Goal: Task Accomplishment & Management: Use online tool/utility

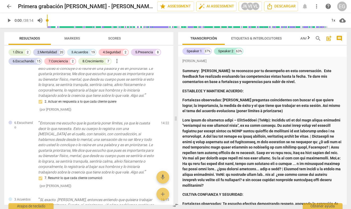
scroll to position [1197, 0]
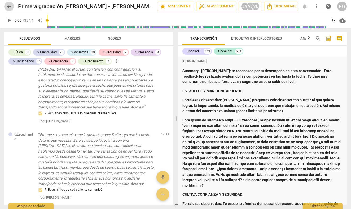
click at [8, 7] on span "arrow_back" at bounding box center [9, 6] width 6 height 6
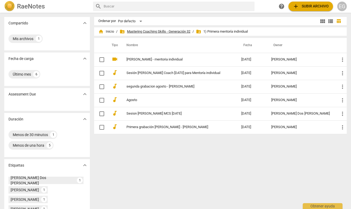
click at [169, 30] on span "folder_shared Mastering Coaching Skills - Generación 32" at bounding box center [155, 31] width 71 height 5
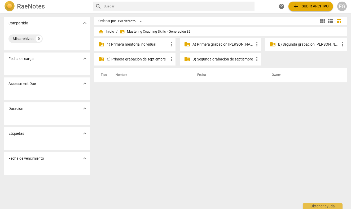
click at [148, 59] on p "C) Primera grabación de septiembre" at bounding box center [137, 59] width 61 height 6
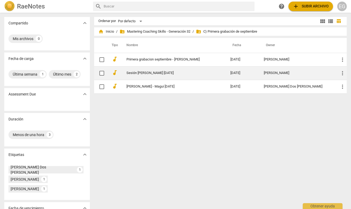
click at [152, 73] on link "Sesión [PERSON_NAME] [DATE]" at bounding box center [168, 73] width 85 height 4
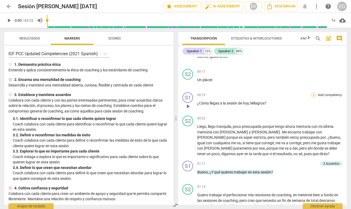
click at [314, 95] on div "+" at bounding box center [313, 94] width 5 height 5
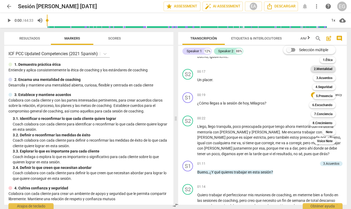
click at [323, 68] on b "2.Mentalidad" at bounding box center [323, 69] width 19 height 6
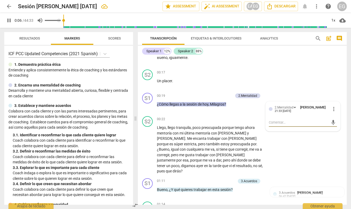
type input "7"
click at [40, 21] on span "volume_up" at bounding box center [40, 20] width 6 height 6
type input "0"
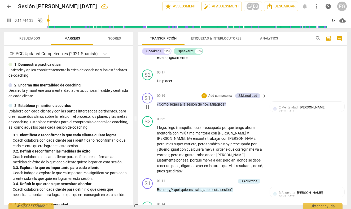
click at [176, 94] on div "00:19 + Add competency 2.Mentalidad keyboard_arrow_right" at bounding box center [212, 96] width 110 height 6
click at [324, 107] on div "2.Mentalidad [PERSON_NAME] 21:33 [DATE]" at bounding box center [310, 109] width 62 height 8
click at [332, 107] on span "more_vert" at bounding box center [334, 109] width 6 height 6
click at [190, 90] on div at bounding box center [175, 104] width 351 height 209
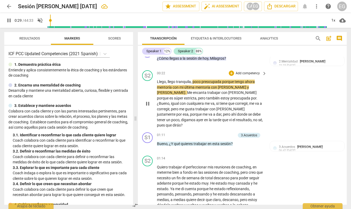
scroll to position [107, 0]
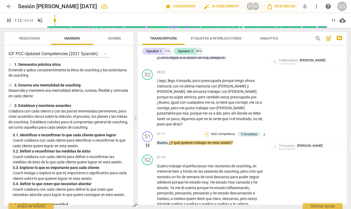
click at [207, 131] on div "+" at bounding box center [206, 133] width 5 height 5
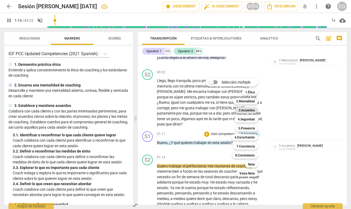
click at [252, 109] on b "3.Acuerdos" at bounding box center [247, 110] width 16 height 6
type input "75"
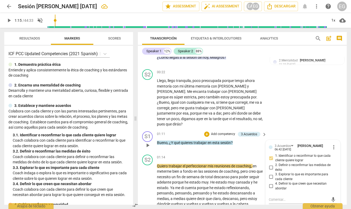
click at [285, 153] on span "1. Identificar o reconfirmar lo que cada cliente quiere lograr" at bounding box center [305, 157] width 60 height 9
click at [275, 155] on input "1. Identificar o reconfirmar lo que cada cliente quiere lograr" at bounding box center [271, 158] width 8 height 6
click at [273, 155] on input "1. Identificar o reconfirmar lo que cada cliente quiere lograr" at bounding box center [271, 158] width 8 height 6
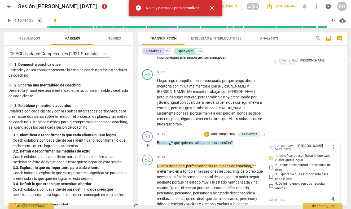
checkbox input "true"
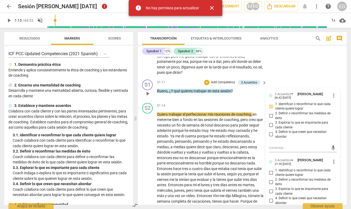
scroll to position [161, 0]
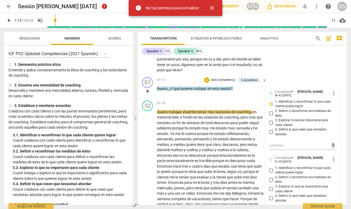
click at [271, 167] on input "1. Identificar o reconfirmar lo que cada cliente quiere lograr" at bounding box center [271, 170] width 8 height 6
checkbox input "true"
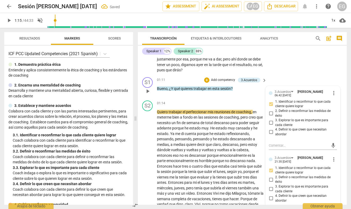
click at [199, 89] on div "S1 play_arrow pause 01:11 + Add competency 3.Acuerdos keyboard_arrow_right Buen…" at bounding box center [242, 86] width 209 height 23
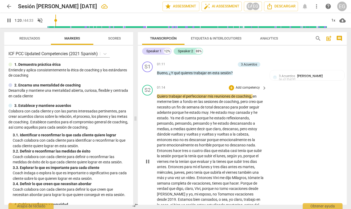
scroll to position [182, 0]
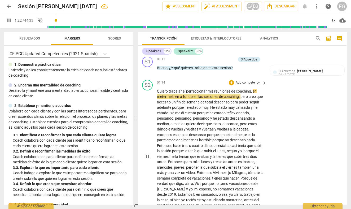
click at [143, 101] on div "S2 play_arrow pause" at bounding box center [149, 152] width 15 height 145
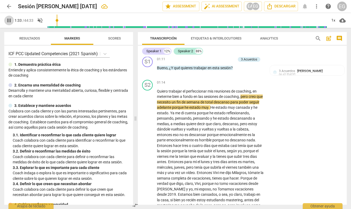
click at [11, 19] on span "pause" at bounding box center [9, 20] width 6 height 6
type input "94"
click at [149, 112] on div "play_arrow pause" at bounding box center [150, 156] width 14 height 133
click at [251, 93] on p "Quiero trabajar el perfeccionar mis reuniones de coaching , en meterme bien a f…" at bounding box center [210, 157] width 107 height 136
click at [43, 19] on span "volume_off" at bounding box center [40, 20] width 6 height 6
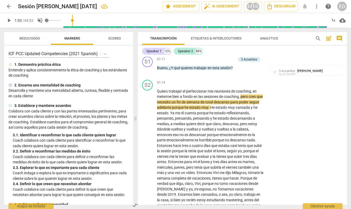
type input "1"
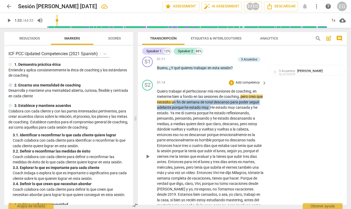
drag, startPoint x: 222, startPoint y: 100, endPoint x: 179, endPoint y: 95, distance: 44.0
click at [179, 95] on p "Quiero trabajar el perfeccionar mis reuniones de coaching , en meterme bien a f…" at bounding box center [210, 157] width 107 height 136
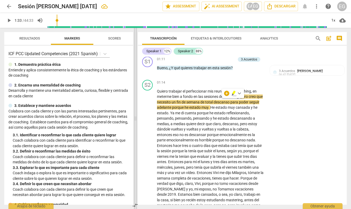
click at [136, 95] on span at bounding box center [135, 118] width 3 height 181
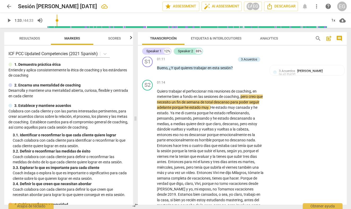
type input "65"
click at [55, 20] on input "range" at bounding box center [187, 20] width 280 height 17
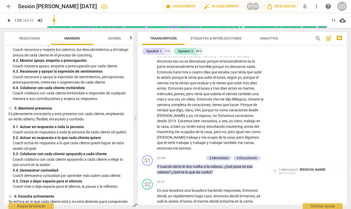
scroll to position [188, 0]
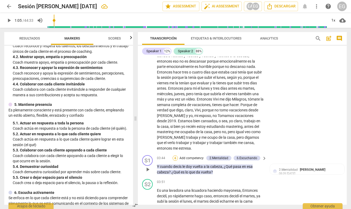
click at [176, 155] on div "+" at bounding box center [175, 157] width 5 height 5
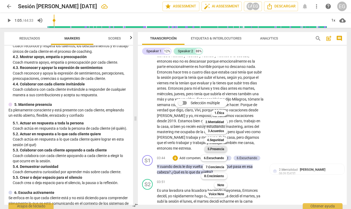
click at [215, 149] on b "5.Presencia" at bounding box center [216, 149] width 16 height 6
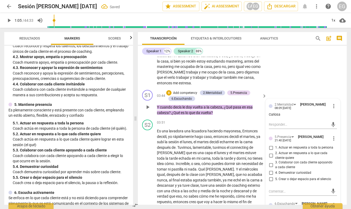
scroll to position [321, 0]
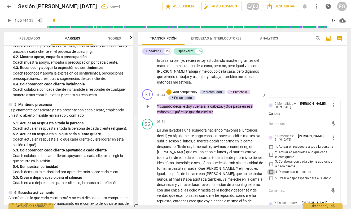
click at [271, 169] on input "4. Demuestrar curiosidad" at bounding box center [271, 172] width 8 height 6
checkbox input "true"
click at [121, 93] on div "ICF PCC Updated Competencies (2021 Spanish) 1. Demuestra práctica ética Entie…" at bounding box center [68, 125] width 129 height 159
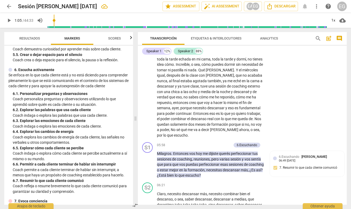
scroll to position [312, 0]
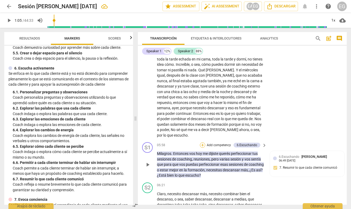
click at [202, 142] on div "+" at bounding box center [202, 144] width 5 height 5
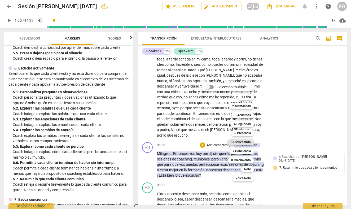
click at [242, 142] on b "6.Escuchando" at bounding box center [241, 142] width 20 height 6
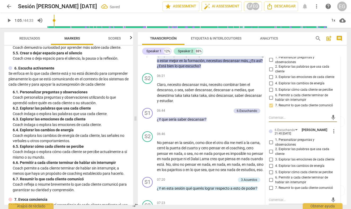
scroll to position [530, 0]
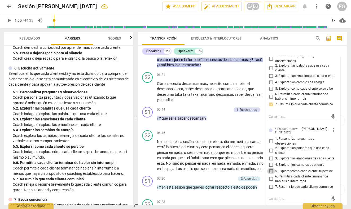
click at [271, 168] on input "5. Explorar cómo cada cliente se percibe" at bounding box center [271, 171] width 8 height 6
checkbox input "true"
click at [271, 183] on input "7. Resumir lo que cada cliente comunicó" at bounding box center [271, 186] width 8 height 6
checkbox input "true"
click at [125, 142] on p "Coach explora los cambios de energía de cada cliente, las señales no verbales u…" at bounding box center [71, 138] width 116 height 11
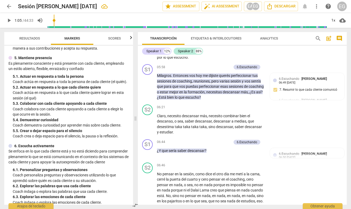
scroll to position [234, 0]
click at [203, 139] on div "+" at bounding box center [202, 141] width 5 height 5
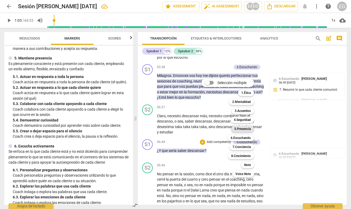
click at [244, 130] on b "5.Presencia" at bounding box center [242, 129] width 16 height 6
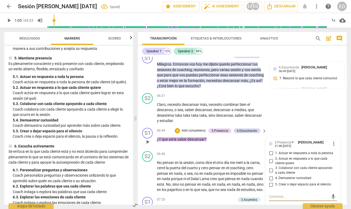
scroll to position [509, 0]
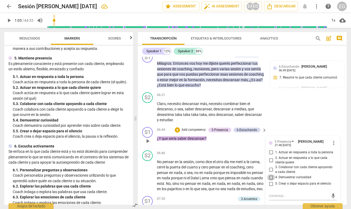
click at [270, 174] on input "4. Demuestrar curiosidad" at bounding box center [271, 177] width 8 height 6
checkbox input "true"
click at [140, 132] on div "S1 play_arrow pause 06:44 + Add competency 5.Presencia 6.Escuchando keyboard_ar…" at bounding box center [242, 136] width 209 height 23
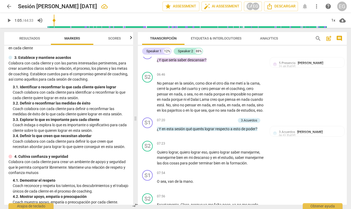
scroll to position [49, 0]
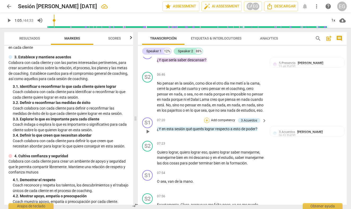
click at [208, 118] on div "+" at bounding box center [206, 120] width 5 height 5
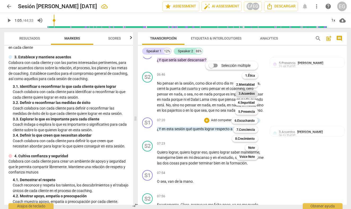
click at [246, 93] on b "3.Acuerdos" at bounding box center [247, 93] width 16 height 6
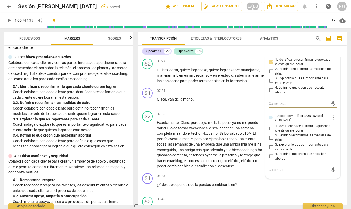
scroll to position [672, 0]
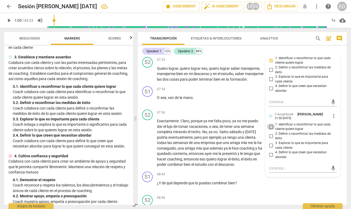
click at [271, 124] on input "1. Identificar o reconfirmar lo que cada cliente quiere lograr" at bounding box center [271, 127] width 8 height 6
checkbox input "true"
click at [140, 135] on div "S2 play_arrow pause 07:56 + Add competency keyboard_arrow_right Exactamente . […" at bounding box center [242, 138] width 209 height 62
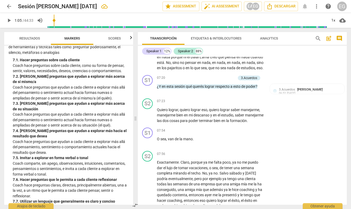
scroll to position [475, 0]
click at [207, 75] on div "+" at bounding box center [206, 77] width 5 height 5
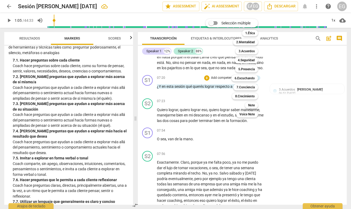
click at [136, 81] on div at bounding box center [175, 104] width 351 height 209
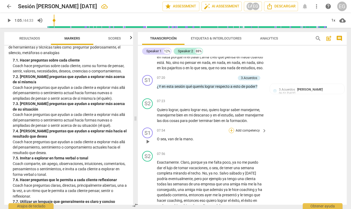
click at [231, 128] on div "+" at bounding box center [231, 130] width 5 height 5
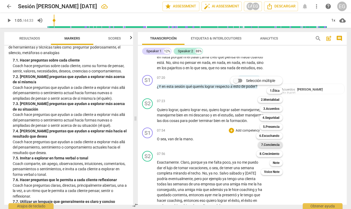
click at [266, 145] on b "7.Conciencia" at bounding box center [270, 145] width 18 height 6
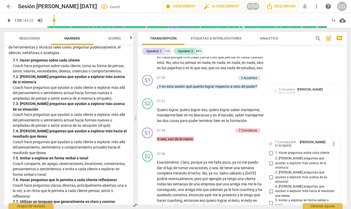
scroll to position [727, 0]
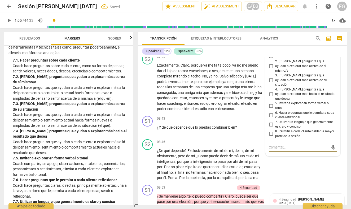
click at [271, 112] on input "6. Hacer preguntas que le permita a cada cliente reflexionar" at bounding box center [271, 115] width 8 height 6
checkbox input "true"
click at [137, 85] on div "Transcripción Etiquetas & Interlocutores Analytics search post_add comment Spea…" at bounding box center [243, 118] width 215 height 181
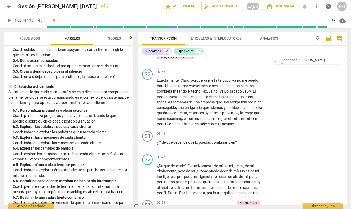
scroll to position [294, 0]
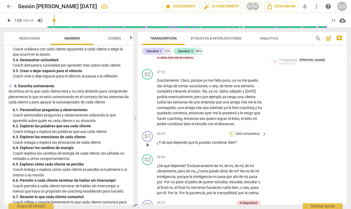
click at [231, 131] on div "+" at bounding box center [231, 133] width 5 height 5
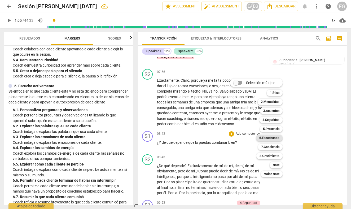
click at [267, 138] on b "6.Escuchando" at bounding box center [269, 138] width 20 height 6
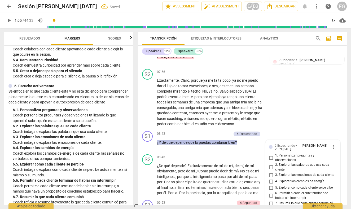
scroll to position [790, 0]
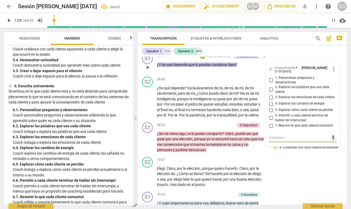
click at [271, 86] on input "2. Explorar las palabras que usa cada cliente" at bounding box center [271, 89] width 8 height 6
checkbox input "true"
click at [139, 86] on div "S2 play_arrow pause 08:46 + Add competency keyboard_arrow_right ¿De qué depende…" at bounding box center [242, 97] width 209 height 46
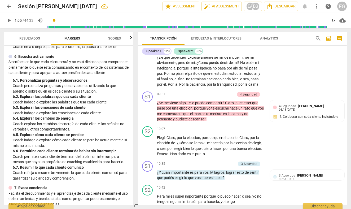
scroll to position [324, 0]
click at [87, 90] on p "Coach personaliza preguntas y observaciones utilizando lo que aprendió sobre qu…" at bounding box center [71, 88] width 116 height 11
click at [205, 92] on div "+" at bounding box center [205, 94] width 5 height 5
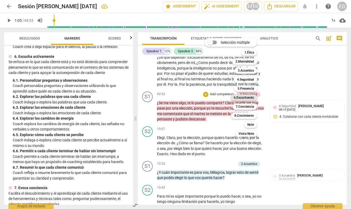
click at [241, 98] on b "6.Escuchando" at bounding box center [244, 97] width 20 height 6
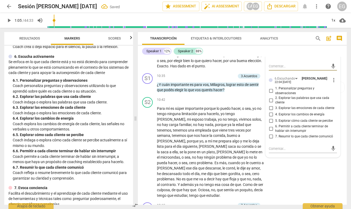
scroll to position [910, 0]
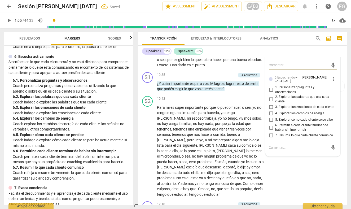
click at [271, 87] on input "1. Personalizar preguntas y observaciones" at bounding box center [271, 90] width 8 height 6
checkbox input "true"
click at [140, 55] on div "Speaker 1 12% Speaker 2 88% S1 play_arrow pause 00:04 + Add competency keyboard…" at bounding box center [242, 125] width 209 height 159
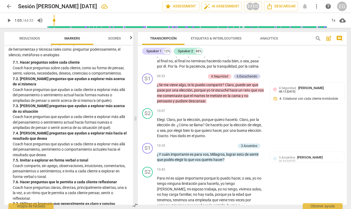
scroll to position [474, 0]
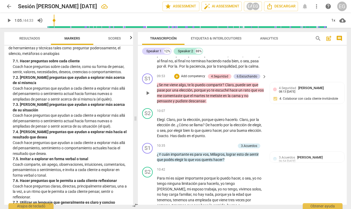
click at [188, 74] on p "Add competency" at bounding box center [193, 76] width 25 height 5
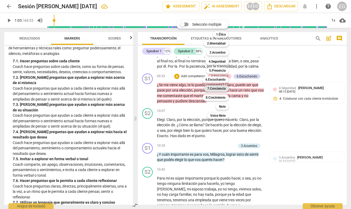
click at [215, 87] on b "7.Conciencia" at bounding box center [216, 88] width 18 height 6
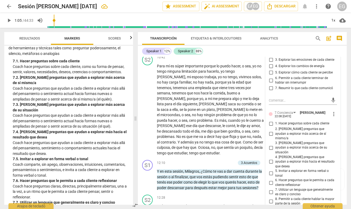
scroll to position [958, 0]
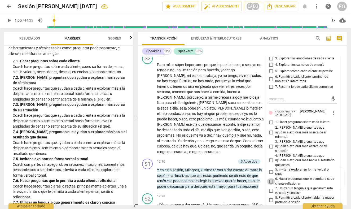
click at [271, 178] on input "6. Hacer preguntas que le permita a cada cliente reflexionar" at bounding box center [271, 181] width 8 height 6
checkbox input "true"
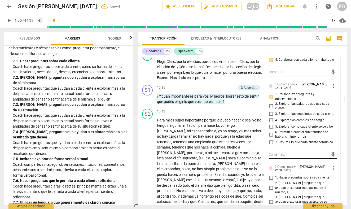
scroll to position [902, 0]
click at [332, 83] on span "more_vert" at bounding box center [334, 86] width 6 height 6
click at [338, 88] on li "Borrar" at bounding box center [337, 88] width 19 height 10
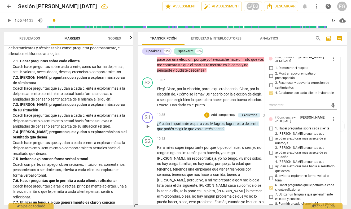
scroll to position [869, 0]
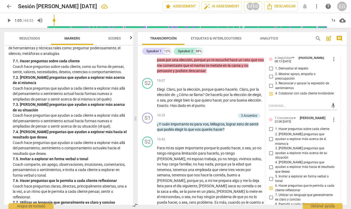
click at [131, 72] on div "ICF PCC Updated Competencies (2021 Spanish) 1. Demuestra práctica ética Entie…" at bounding box center [68, 125] width 129 height 159
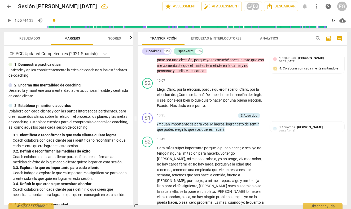
scroll to position [0, 0]
click at [206, 113] on div "+" at bounding box center [206, 115] width 5 height 5
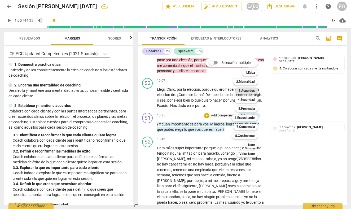
click at [245, 90] on b "3.Acuerdos" at bounding box center [247, 90] width 16 height 6
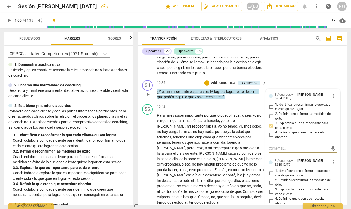
scroll to position [910, 0]
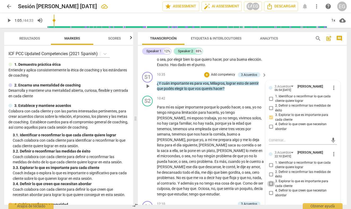
click at [271, 181] on input "3. Explorar lo que es importante para cada cliente" at bounding box center [271, 184] width 8 height 6
checkbox input "true"
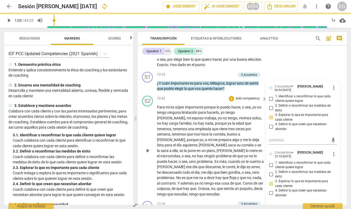
click at [140, 131] on div "S2 play_arrow pause 10:42 + Add competency keyboard_arrow_right Para mí es súpe…" at bounding box center [242, 147] width 209 height 106
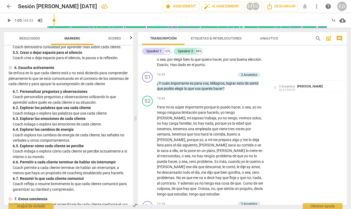
scroll to position [314, 0]
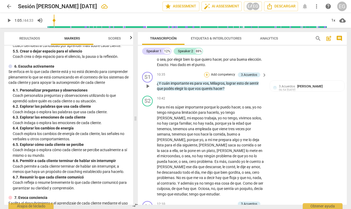
click at [207, 72] on div "+" at bounding box center [206, 74] width 5 height 5
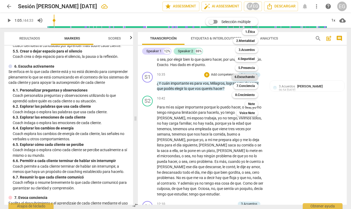
click at [240, 76] on b "6.Escuchando" at bounding box center [245, 77] width 20 height 6
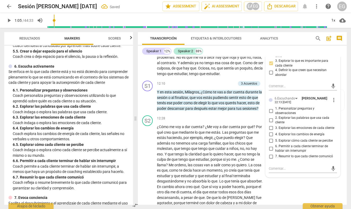
scroll to position [1031, 0]
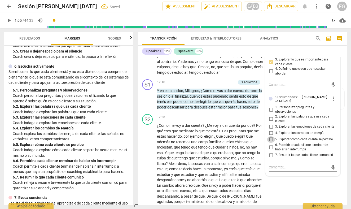
click at [271, 136] on input "5. Explorar cómo cada cliente se percibe" at bounding box center [271, 139] width 8 height 6
checkbox input "true"
click at [122, 97] on p "Coach personaliza preguntas y observaciones utilizando lo que aprendió sobre qu…" at bounding box center [71, 98] width 116 height 11
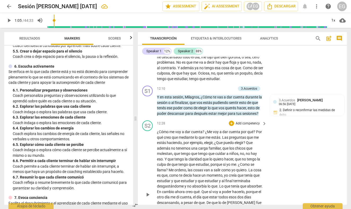
scroll to position [1025, 0]
click at [208, 86] on div "+" at bounding box center [206, 88] width 5 height 5
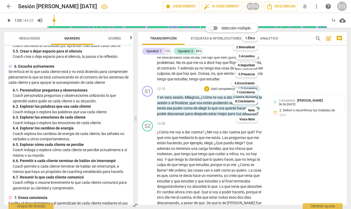
click at [190, 71] on div at bounding box center [175, 104] width 351 height 209
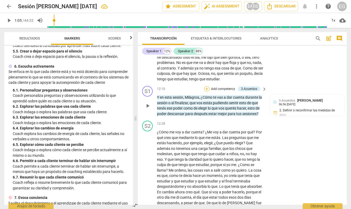
click at [206, 86] on div "+" at bounding box center [206, 88] width 5 height 5
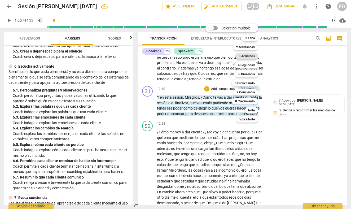
click at [246, 56] on b "3.Acuerdos" at bounding box center [247, 56] width 16 height 6
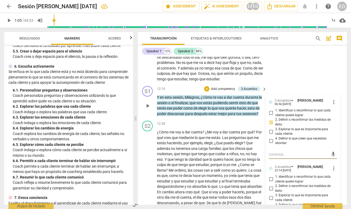
click at [271, 185] on input "2. Definir o reconfirmar las medidas de éxito" at bounding box center [271, 188] width 8 height 6
checkbox input "true"
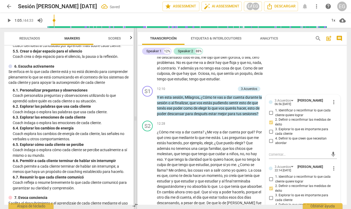
click at [135, 90] on span at bounding box center [135, 118] width 3 height 181
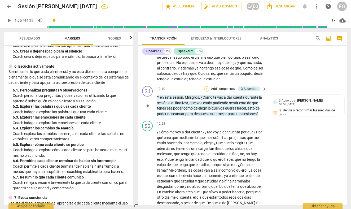
click at [207, 86] on div "+" at bounding box center [206, 88] width 5 height 5
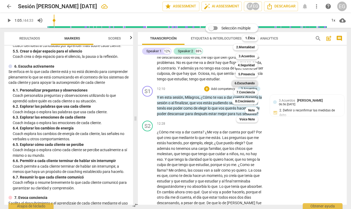
click at [240, 84] on b "6.Escuchando" at bounding box center [245, 83] width 20 height 6
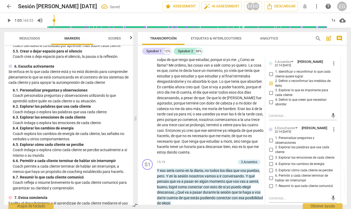
scroll to position [1130, 0]
click at [271, 183] on input "7. Resumir lo que cada cliente comunicó" at bounding box center [271, 186] width 8 height 6
checkbox input "true"
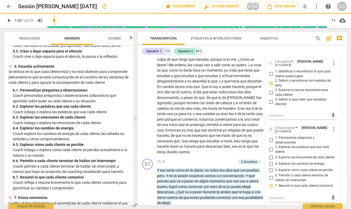
click at [138, 100] on div "Transcripción Etiquetas & Interlocutores Analytics search post_add comment Spea…" at bounding box center [243, 118] width 215 height 181
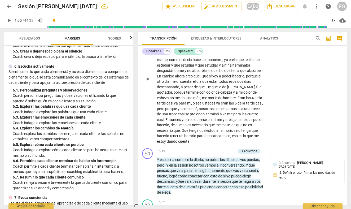
scroll to position [1142, 0]
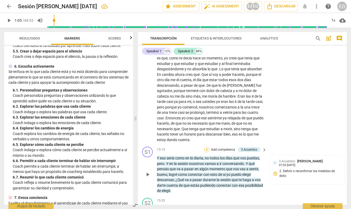
click at [208, 147] on div "+" at bounding box center [206, 149] width 5 height 5
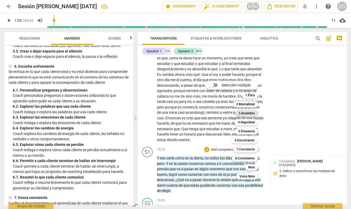
click at [249, 114] on b "3.Acuerdos" at bounding box center [247, 113] width 16 height 6
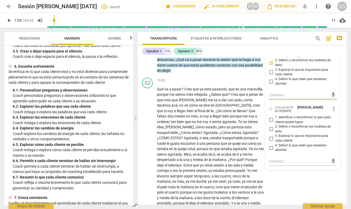
scroll to position [1264, 0]
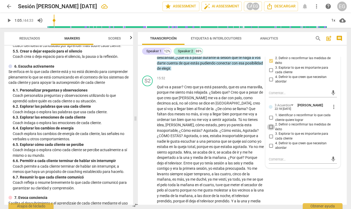
click at [271, 124] on input "2. Definir o reconfirmar las medidas de éxito" at bounding box center [271, 127] width 8 height 6
checkbox input "true"
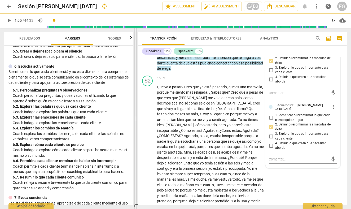
click at [136, 96] on span at bounding box center [135, 118] width 3 height 181
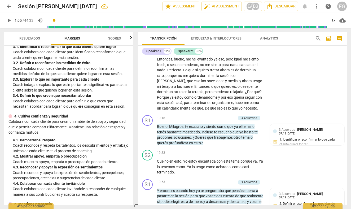
scroll to position [1455, 0]
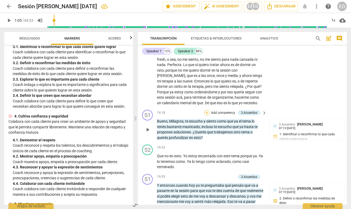
click at [207, 110] on div "+" at bounding box center [206, 112] width 5 height 5
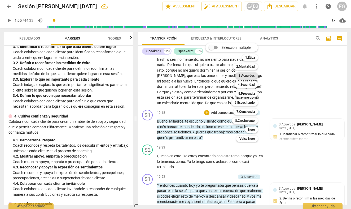
click at [243, 75] on b "3.Acuerdos" at bounding box center [247, 75] width 16 height 6
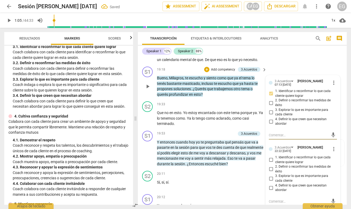
scroll to position [1499, 0]
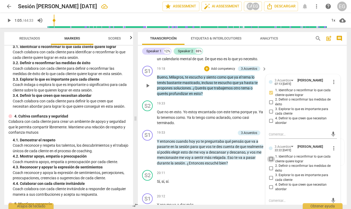
click at [272, 156] on input "1. Identificar o reconfirmar lo que cada cliente quiere lograr" at bounding box center [271, 159] width 8 height 6
checkbox input "true"
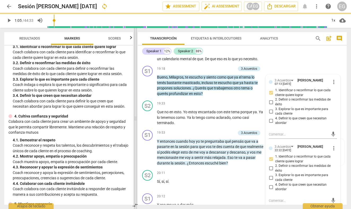
click at [135, 99] on span at bounding box center [135, 118] width 3 height 181
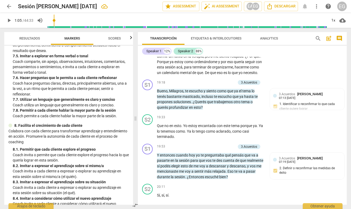
scroll to position [578, 0]
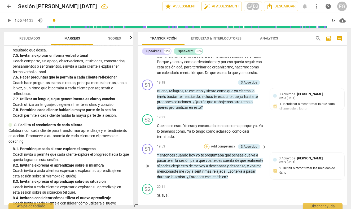
click at [207, 144] on div "+" at bounding box center [206, 146] width 5 height 5
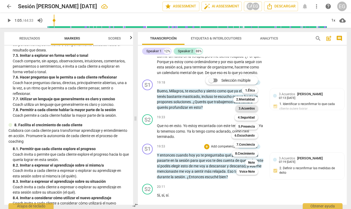
click at [248, 109] on b "3.Acuerdos" at bounding box center [247, 108] width 16 height 6
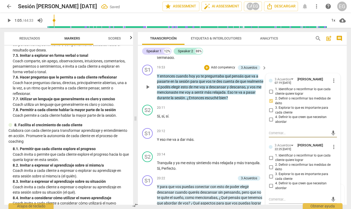
scroll to position [1575, 0]
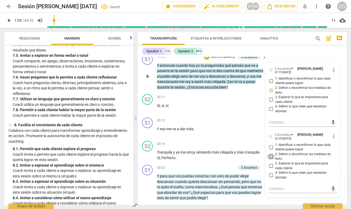
click at [271, 153] on input "2. Definir o reconfirmar las medidas de éxito" at bounding box center [271, 156] width 8 height 6
checkbox input "true"
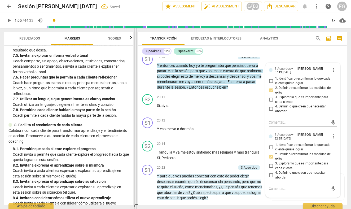
click at [137, 85] on span at bounding box center [135, 118] width 3 height 181
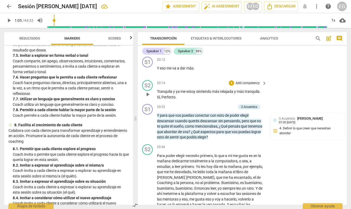
scroll to position [1637, 0]
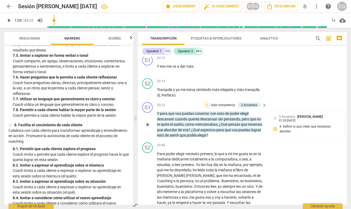
click at [206, 102] on div "+" at bounding box center [206, 104] width 5 height 5
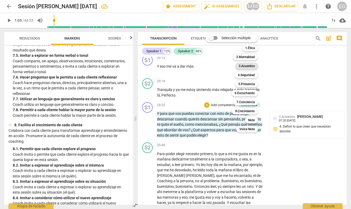
click at [248, 65] on b "3.Acuerdos" at bounding box center [247, 66] width 16 height 6
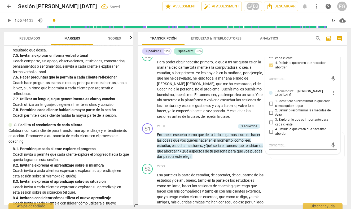
scroll to position [1729, 0]
click at [271, 129] on input "4. Definir lo que creen que necesitan abordar" at bounding box center [271, 132] width 8 height 6
checkbox input "true"
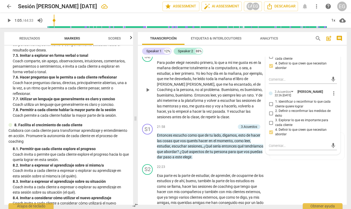
click at [138, 80] on div "S2 play_arrow pause 20:46 + Add competency keyboard_arrow_right Para poder eleg…" at bounding box center [242, 85] width 209 height 73
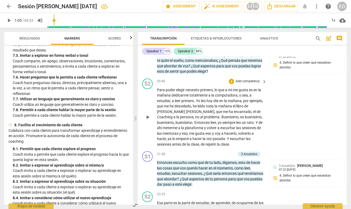
scroll to position [1703, 0]
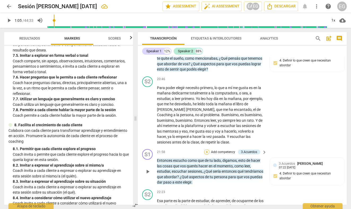
click at [205, 149] on div "+" at bounding box center [206, 151] width 5 height 5
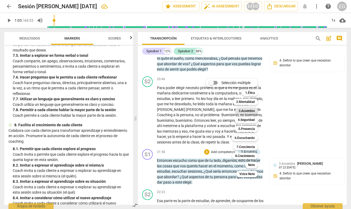
click at [248, 111] on b "3.Acuerdos" at bounding box center [247, 111] width 16 height 6
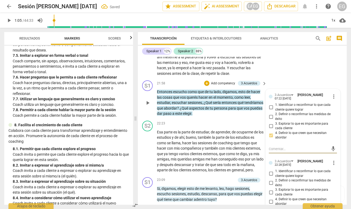
scroll to position [1774, 0]
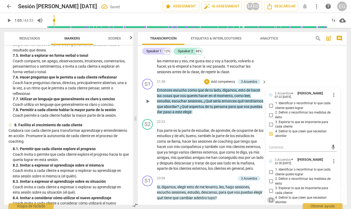
click at [271, 197] on input "4. Definir lo que creen que necesitan abordar" at bounding box center [271, 200] width 8 height 6
checkbox input "true"
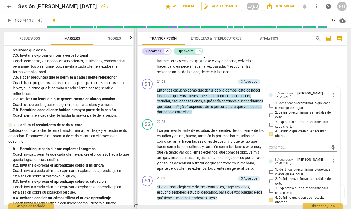
click at [137, 112] on span at bounding box center [135, 118] width 3 height 181
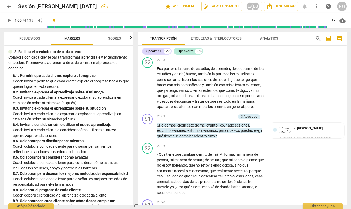
scroll to position [650, 0]
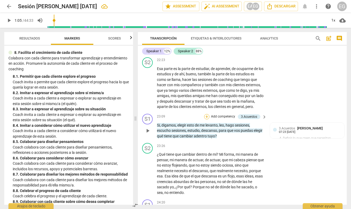
click at [208, 114] on div "+" at bounding box center [206, 116] width 5 height 5
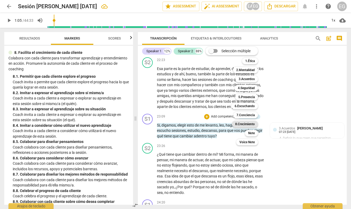
click at [242, 124] on b "8.Сrecimiento" at bounding box center [245, 124] width 20 height 6
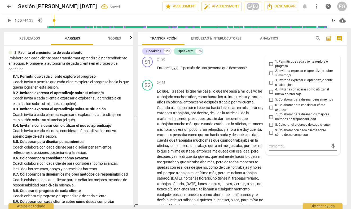
scroll to position [1980, 0]
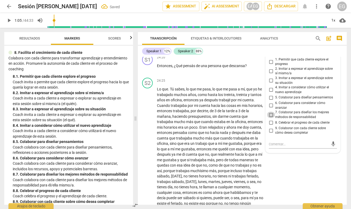
click at [271, 112] on input "7. Colaborar para diseñar los mejores métodos de responsabilidad" at bounding box center [271, 115] width 8 height 6
checkbox input "true"
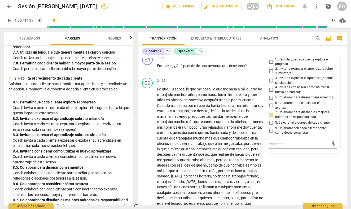
scroll to position [625, 0]
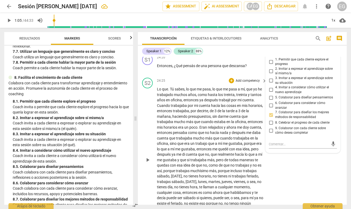
click at [145, 88] on div "play_arrow pause" at bounding box center [150, 159] width 14 height 143
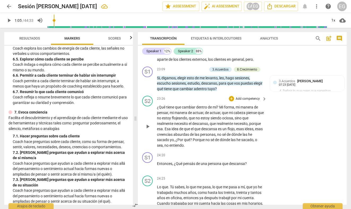
scroll to position [1883, 0]
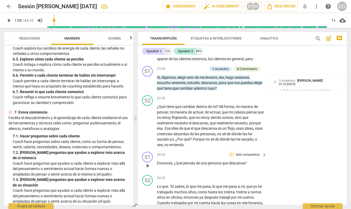
click at [230, 152] on div "+" at bounding box center [231, 154] width 5 height 5
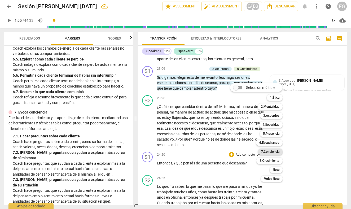
click at [266, 151] on b "7.Conciencia" at bounding box center [270, 151] width 18 height 6
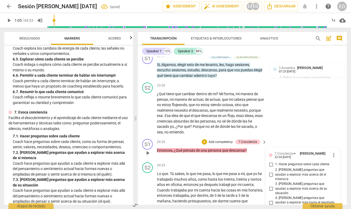
scroll to position [1929, 0]
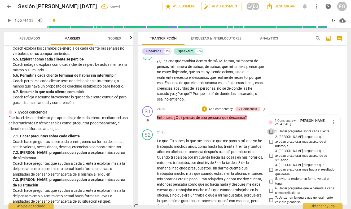
click at [271, 128] on input "1. Hacer preguntas sobre cada cliente" at bounding box center [271, 131] width 8 height 6
checkbox input "true"
click at [134, 93] on div "Resultados Markers Scores ICF PCC Updated Competencies (2021 Spanish) 1. Demues…" at bounding box center [67, 118] width 135 height 181
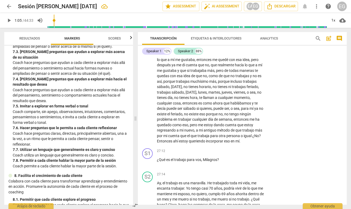
scroll to position [527, 0]
click at [231, 148] on div "+" at bounding box center [231, 150] width 5 height 5
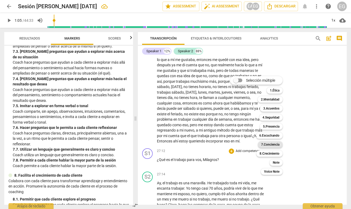
click at [272, 145] on b "7.Conciencia" at bounding box center [270, 144] width 18 height 6
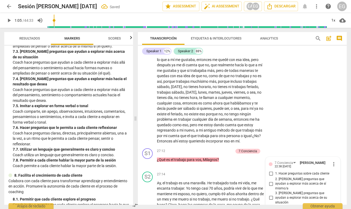
scroll to position [2167, 0]
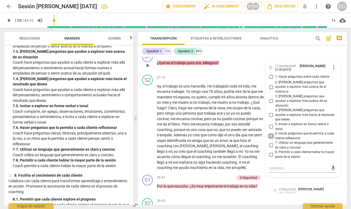
click at [271, 133] on input "6. Hacer preguntas que le permita a cada cliente reflexionar" at bounding box center [271, 136] width 8 height 6
checkbox input "true"
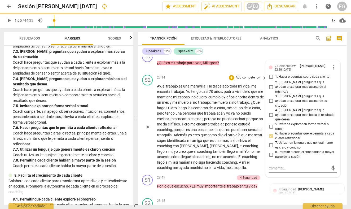
click at [140, 87] on div "S2 play_arrow pause 27:14 + Add competency keyboard_arrow_right Ay , el trabajo…" at bounding box center [242, 123] width 209 height 100
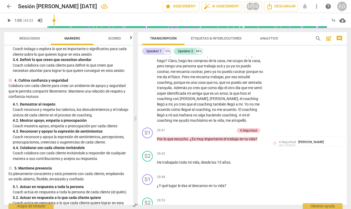
scroll to position [125, 0]
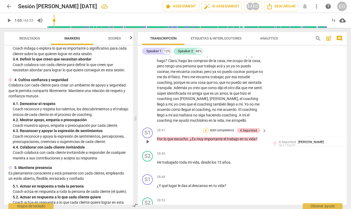
click at [205, 128] on div "+" at bounding box center [205, 130] width 5 height 5
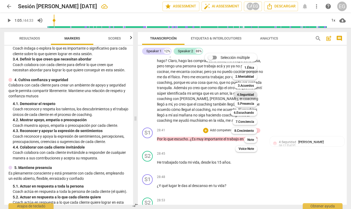
click at [251, 94] on b "4.Seguridad" at bounding box center [245, 94] width 17 height 6
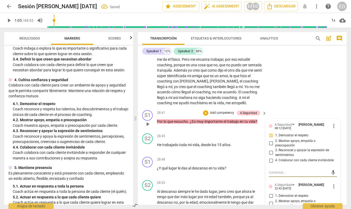
scroll to position [2238, 0]
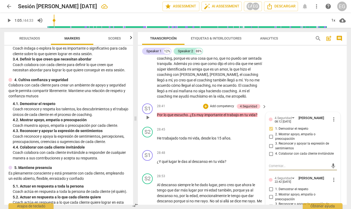
click at [271, 194] on input "2. Mostrar apoyo, empatía o preocupación" at bounding box center [271, 197] width 8 height 6
checkbox input "true"
click at [119, 118] on div "4. 2. Mostrar apoyo, empatía o preocupación" at bounding box center [71, 120] width 116 height 6
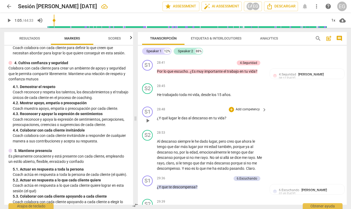
scroll to position [2282, 0]
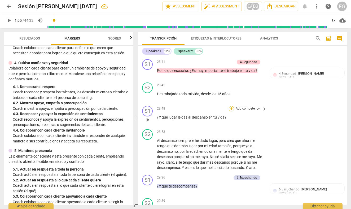
click at [232, 106] on div "+" at bounding box center [231, 108] width 5 height 5
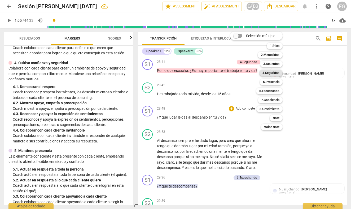
click at [272, 73] on b "4.Seguridad" at bounding box center [270, 73] width 17 height 6
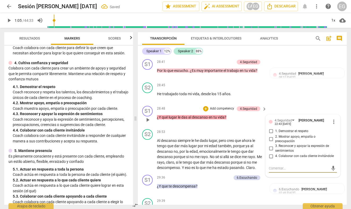
click at [271, 136] on input "2. Mostrar apoyo, empatía o preocupación" at bounding box center [271, 139] width 8 height 6
checkbox input "true"
click at [138, 104] on div "S1 play_arrow pause 28:48 + Add competency 4.Seguridad keyboard_arrow_right ¿Y …" at bounding box center [242, 115] width 209 height 23
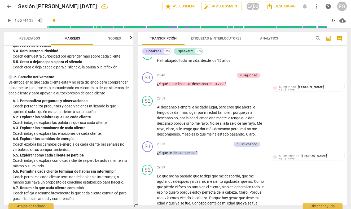
scroll to position [0, 0]
click at [204, 142] on div "+" at bounding box center [202, 144] width 5 height 5
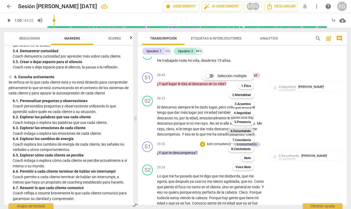
click at [240, 131] on b "6.Escuchando" at bounding box center [241, 131] width 20 height 6
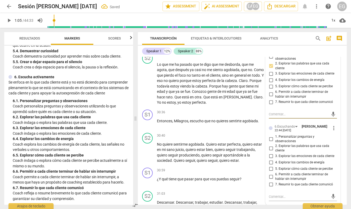
scroll to position [2429, 0]
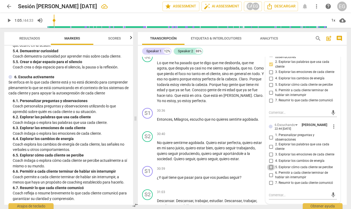
click at [271, 164] on input "5. Explorar cómo cada cliente se percibe" at bounding box center [271, 167] width 8 height 6
checkbox input "true"
click at [126, 99] on div "6. Escucha activamente Se enfoca en lo que cada cliente está y no está dicien…" at bounding box center [68, 137] width 120 height 127
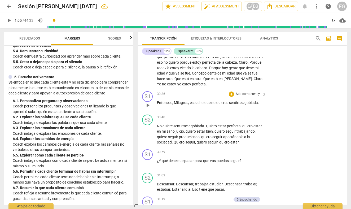
scroll to position [2446, 0]
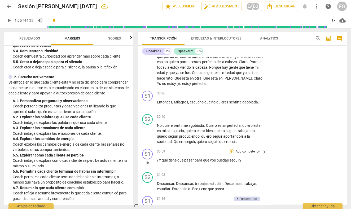
click at [232, 149] on div "+" at bounding box center [231, 151] width 5 height 5
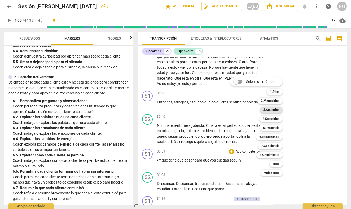
click at [270, 109] on b "3.Acuerdos" at bounding box center [271, 110] width 16 height 6
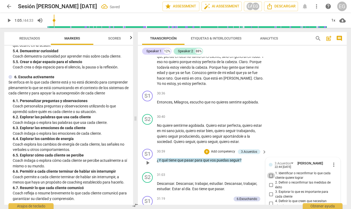
click at [271, 172] on input "1. Identificar o reconfirmar lo que cada cliente quiere lograr" at bounding box center [271, 175] width 8 height 6
checkbox input "true"
click at [271, 200] on input "4. Definir lo que creen que necesitan abordar" at bounding box center [271, 203] width 8 height 6
checkbox input "true"
click at [271, 172] on input "1. Identificar o reconfirmar lo que cada cliente quiere lograr" at bounding box center [271, 175] width 8 height 6
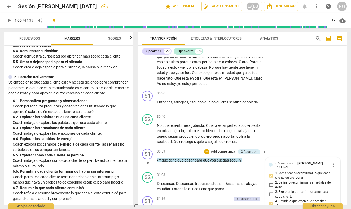
checkbox input "true"
click at [332, 161] on span "more_vert" at bounding box center [334, 164] width 6 height 6
click at [335, 140] on li "Editar" at bounding box center [337, 140] width 19 height 10
click at [270, 161] on div "3.Acuerdos [PERSON_NAME] more_vert 1. Identificar o reconfirmar lo que cada cli…" at bounding box center [303, 196] width 68 height 71
click at [271, 178] on div "3.Acuerdos [PERSON_NAME] more_vert 1. Identificar o reconfirmar lo que cada cli…" at bounding box center [303, 196] width 68 height 71
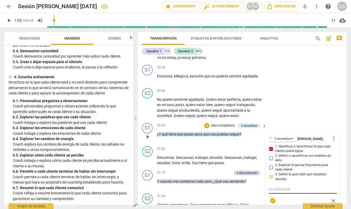
scroll to position [2471, 0]
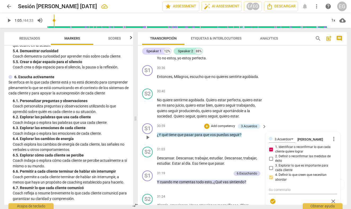
click at [270, 152] on div "3.Acuerdos [PERSON_NAME] more_vert 1. Identificar o reconfirmar lo que cada cli…" at bounding box center [303, 170] width 68 height 71
click at [270, 135] on div "3.Acuerdos [PERSON_NAME] more_vert 1. Identificar o reconfirmar lo que cada cli…" at bounding box center [303, 170] width 68 height 71
click at [140, 121] on div "S1 play_arrow pause 30:59 + Add competency 3.Acuerdos keyboard_arrow_right ¿Y q…" at bounding box center [242, 132] width 209 height 23
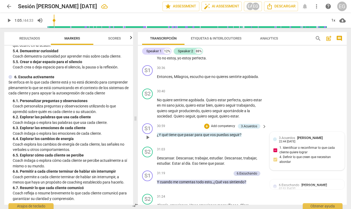
scroll to position [0, 0]
click at [293, 136] on span "3.Acuerdos" at bounding box center [287, 138] width 16 height 4
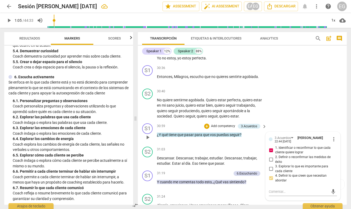
click at [284, 146] on span "1. Identificar o reconfirmar lo que cada cliente quiere lograr" at bounding box center [305, 150] width 60 height 9
click at [275, 147] on input "1. Identificar o reconfirmar lo que cada cliente quiere lograr" at bounding box center [271, 150] width 8 height 6
checkbox input "false"
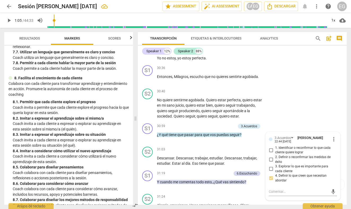
scroll to position [626, 0]
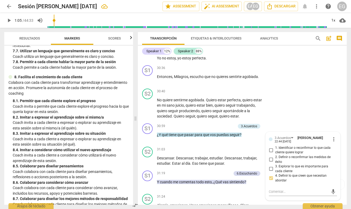
click at [332, 136] on span "more_vert" at bounding box center [334, 139] width 6 height 6
click at [335, 124] on li "Borrar" at bounding box center [337, 124] width 19 height 10
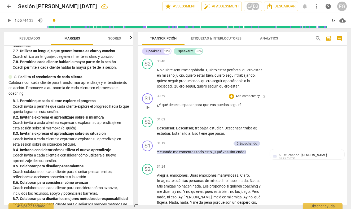
scroll to position [2507, 0]
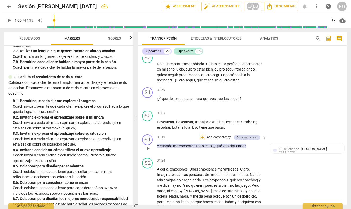
click at [202, 135] on div "+" at bounding box center [202, 137] width 5 height 5
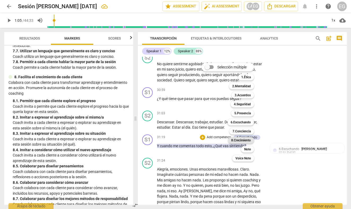
click at [238, 139] on b "8.Сrecimiento" at bounding box center [241, 140] width 20 height 6
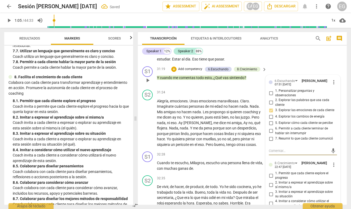
scroll to position [2585, 0]
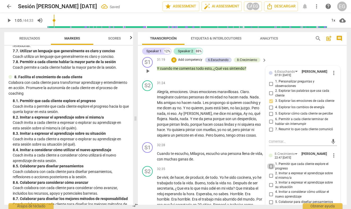
click at [270, 163] on input "1. Permitir que cada cliente explore el progreso" at bounding box center [271, 166] width 8 height 6
checkbox input "true"
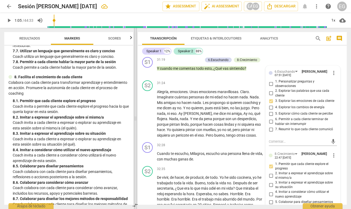
click at [137, 94] on span at bounding box center [135, 118] width 3 height 181
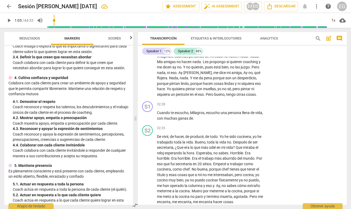
scroll to position [128, 0]
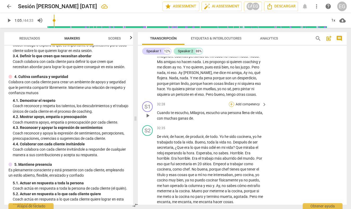
click at [232, 102] on div "+" at bounding box center [231, 104] width 5 height 5
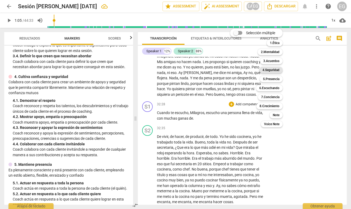
click at [271, 70] on b "4.Seguridad" at bounding box center [270, 70] width 17 height 6
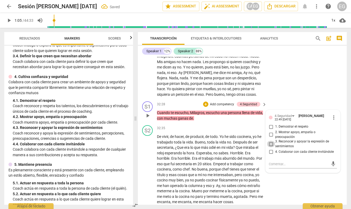
click at [271, 141] on input "3. Reconocer y apoyar la expresión de sentimientos" at bounding box center [271, 144] width 8 height 6
checkbox input "true"
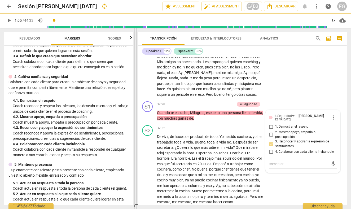
click at [136, 93] on span at bounding box center [135, 118] width 3 height 181
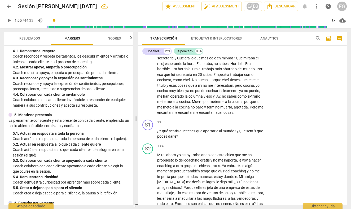
scroll to position [181, 0]
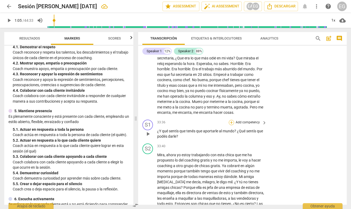
click at [232, 120] on div "+" at bounding box center [231, 122] width 5 height 5
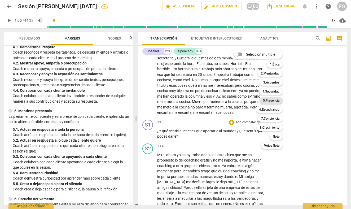
click at [270, 101] on b "5.Presencia" at bounding box center [271, 100] width 16 height 6
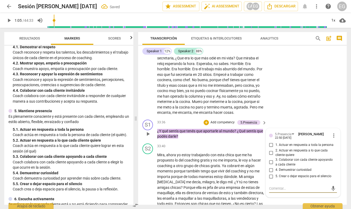
click at [273, 167] on input "4. Demuestrar curiosidad" at bounding box center [271, 170] width 8 height 6
checkbox input "true"
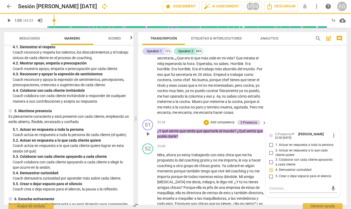
click at [138, 117] on div "S1 play_arrow pause 33:36 + Add competency 5.Presencia keyboard_arrow_right ¿Y …" at bounding box center [242, 129] width 209 height 24
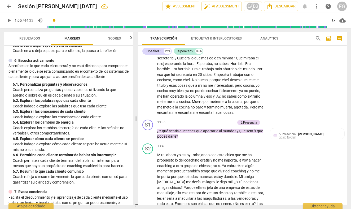
scroll to position [320, 0]
click at [206, 120] on div "+" at bounding box center [206, 122] width 5 height 5
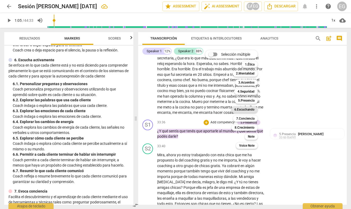
click at [246, 109] on b "6.Escuchando" at bounding box center [244, 109] width 20 height 6
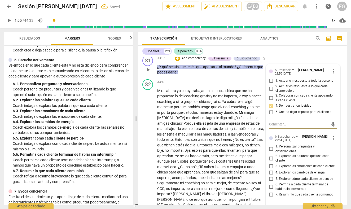
scroll to position [2780, 0]
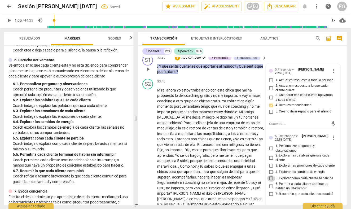
click at [271, 175] on input "5. Explorar cómo cada cliente se percibe" at bounding box center [271, 178] width 8 height 6
checkbox input "true"
click at [124, 94] on p "Coach personaliza preguntas y observaciones utilizando lo que aprendió sobre qu…" at bounding box center [71, 91] width 116 height 11
click at [147, 91] on div "play_arrow pause" at bounding box center [151, 160] width 14 height 143
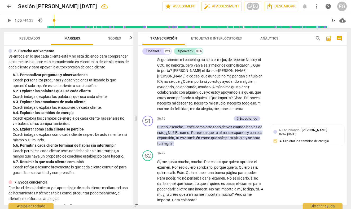
scroll to position [329, 0]
click at [204, 116] on div "+" at bounding box center [202, 118] width 5 height 5
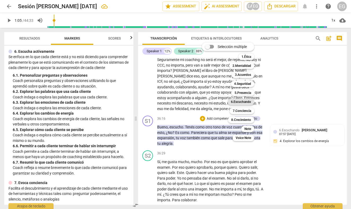
click at [242, 101] on b "6.Escuchando" at bounding box center [241, 102] width 20 height 6
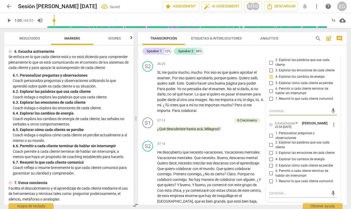
scroll to position [2992, 0]
click at [272, 149] on input "3. Explorar las emociones de cada cliente" at bounding box center [271, 152] width 8 height 6
checkbox input "true"
click at [141, 78] on div "S2 play_arrow pause 36:29 + Add competency keyboard_arrow_right Sí , me gusta m…" at bounding box center [242, 87] width 209 height 56
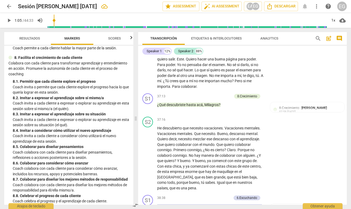
scroll to position [644, 0]
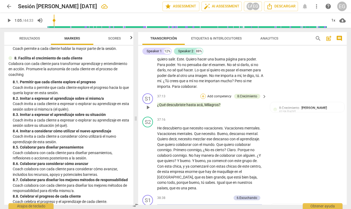
click at [204, 94] on div "+" at bounding box center [202, 96] width 5 height 5
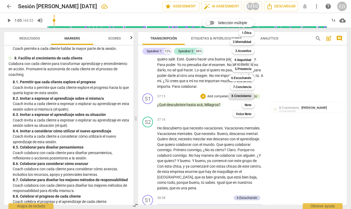
click at [241, 93] on b "8.Сrecimiento" at bounding box center [241, 96] width 20 height 6
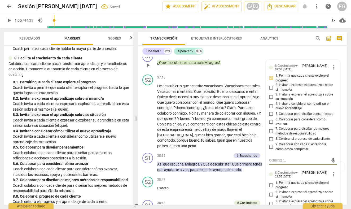
scroll to position [3064, 0]
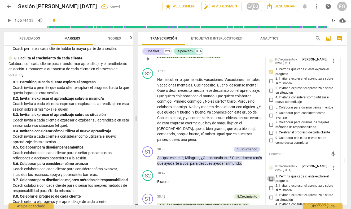
click at [272, 175] on input "1. Permitir que cada cliente explore el progreso" at bounding box center [271, 178] width 8 height 6
checkbox input "true"
click at [140, 90] on div "S2 play_arrow pause 37:16 + Add competency keyboard_arrow_right He descubierto …" at bounding box center [242, 105] width 209 height 78
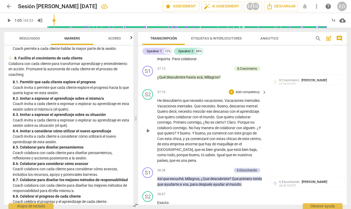
scroll to position [3043, 0]
click at [203, 168] on div "+" at bounding box center [202, 170] width 5 height 5
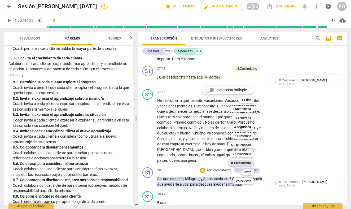
click at [236, 164] on b "8.Сrecimiento" at bounding box center [241, 163] width 20 height 6
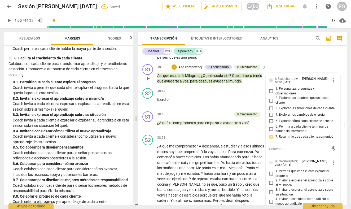
scroll to position [3151, 0]
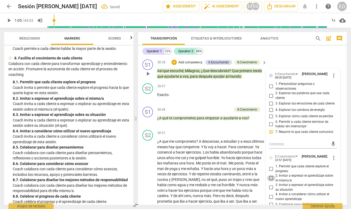
click at [271, 175] on input "2. Invitar a expresar el aprendizaje sobre sí mismo/a" at bounding box center [271, 178] width 8 height 6
checkbox input "true"
click at [135, 89] on span at bounding box center [135, 118] width 3 height 181
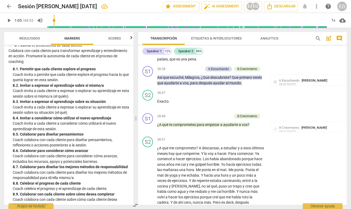
scroll to position [657, 0]
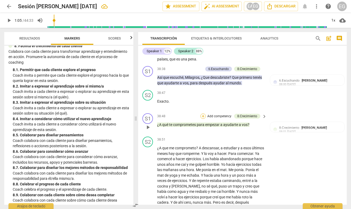
click at [203, 113] on div "+" at bounding box center [202, 115] width 5 height 5
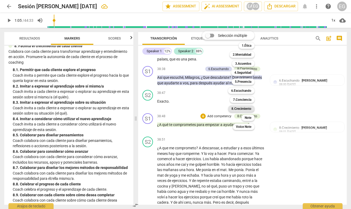
click at [241, 109] on b "8.Сrecimiento" at bounding box center [241, 109] width 20 height 6
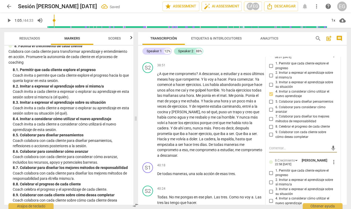
scroll to position [3219, 0]
click at [271, 197] on input "4. Invitar a considerar cómo utilizar el nuevo aprendizaje" at bounding box center [271, 200] width 8 height 6
checkbox input "true"
click at [120, 106] on p "Coach invita a cada cliente a expresar o explorar su aprendizaje en esta sesión…" at bounding box center [71, 110] width 116 height 11
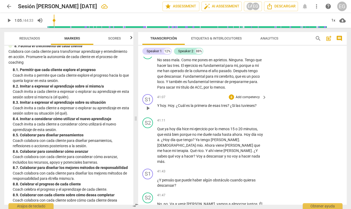
scroll to position [3404, 0]
click at [232, 168] on div "+" at bounding box center [231, 170] width 5 height 5
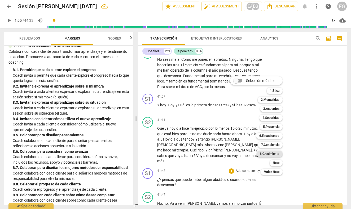
click at [269, 154] on b "8.Сrecimiento" at bounding box center [270, 154] width 20 height 6
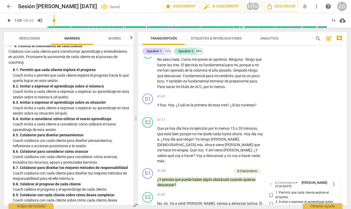
scroll to position [3503, 0]
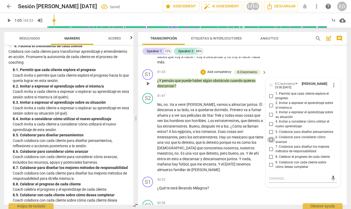
click at [271, 137] on input "6. Colaborar para considerar cómo avanzar" at bounding box center [271, 140] width 8 height 6
checkbox input "true"
click at [138, 91] on div "S2 play_arrow pause 41:47 + Add competency keyboard_arrow_right No , no . Va a …" at bounding box center [242, 133] width 209 height 84
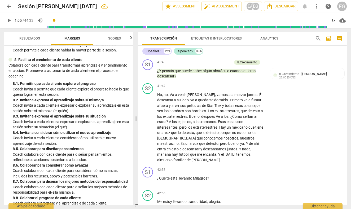
scroll to position [643, 0]
click at [230, 167] on div "+" at bounding box center [231, 169] width 5 height 5
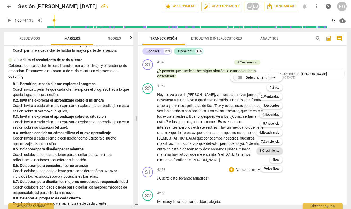
click at [271, 150] on b "8.Сrecimiento" at bounding box center [270, 150] width 20 height 6
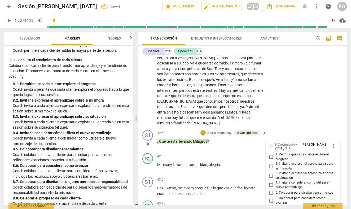
scroll to position [3561, 0]
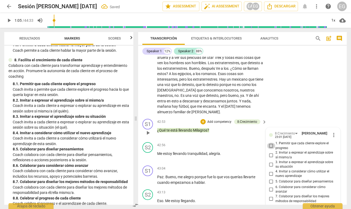
click at [271, 143] on input "1. Permitir que cada cliente explore el progreso" at bounding box center [271, 146] width 8 height 6
checkbox input "true"
click at [136, 96] on span at bounding box center [135, 118] width 3 height 181
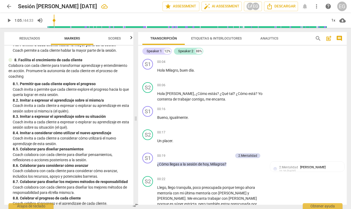
scroll to position [0, 0]
click at [31, 37] on span "Resultados" at bounding box center [29, 38] width 21 height 4
